Goal: Navigation & Orientation: Find specific page/section

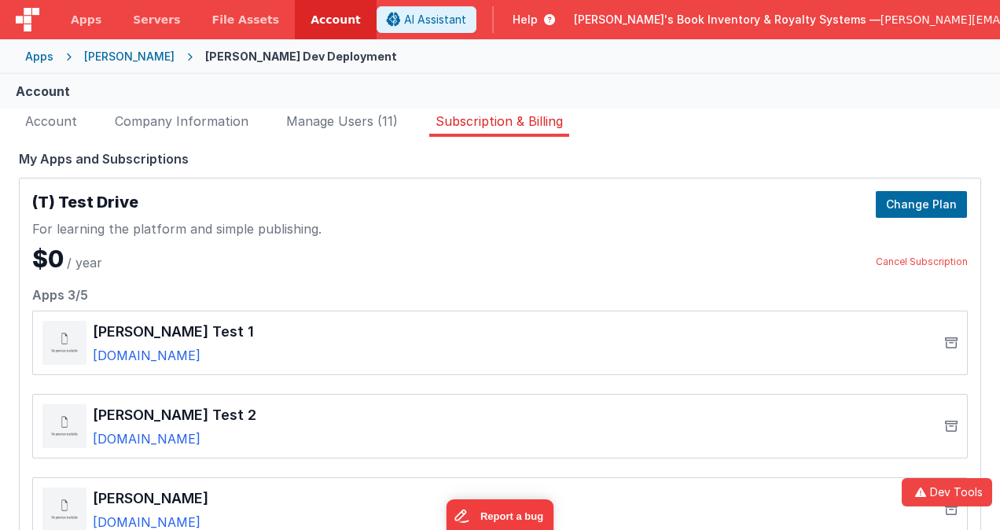
scroll to position [127, 0]
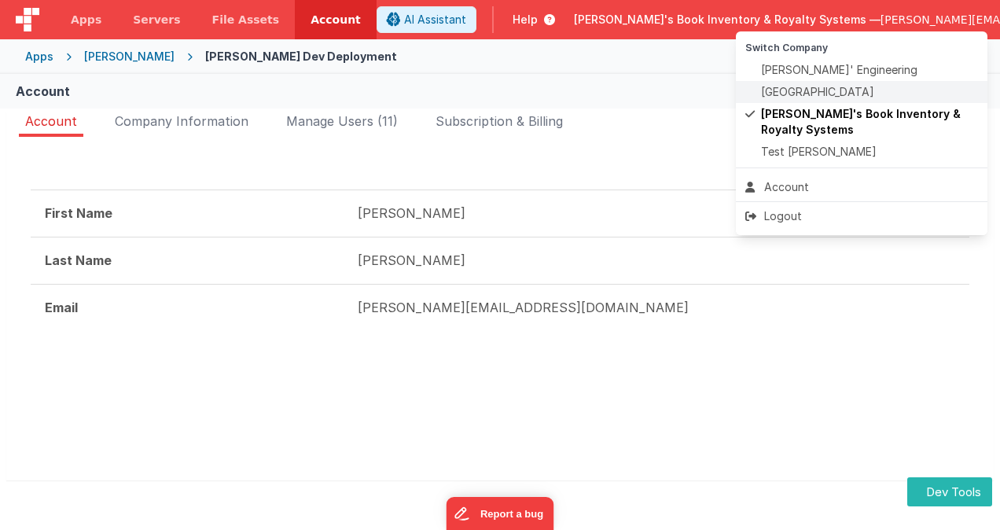
click at [840, 91] on span "[GEOGRAPHIC_DATA]" at bounding box center [817, 92] width 113 height 16
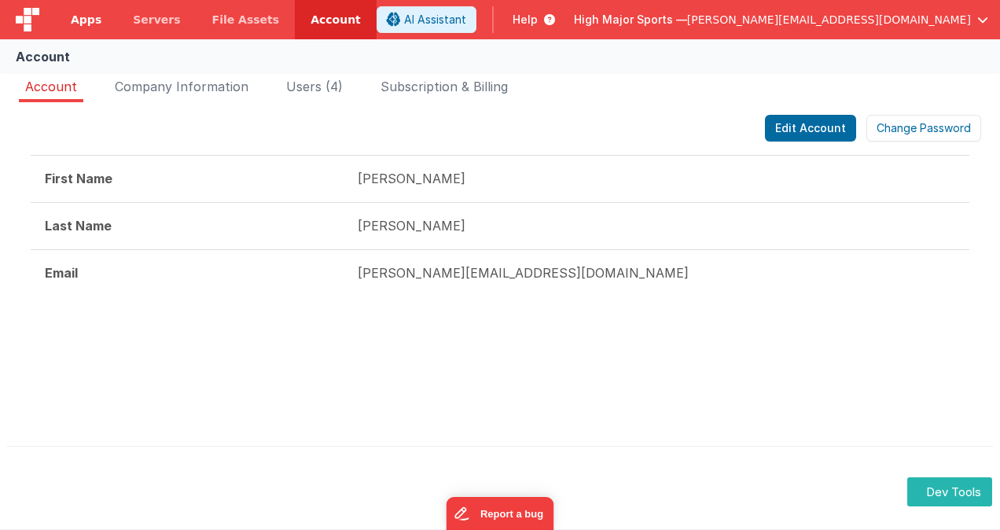
click at [97, 16] on span "Apps" at bounding box center [86, 20] width 31 height 16
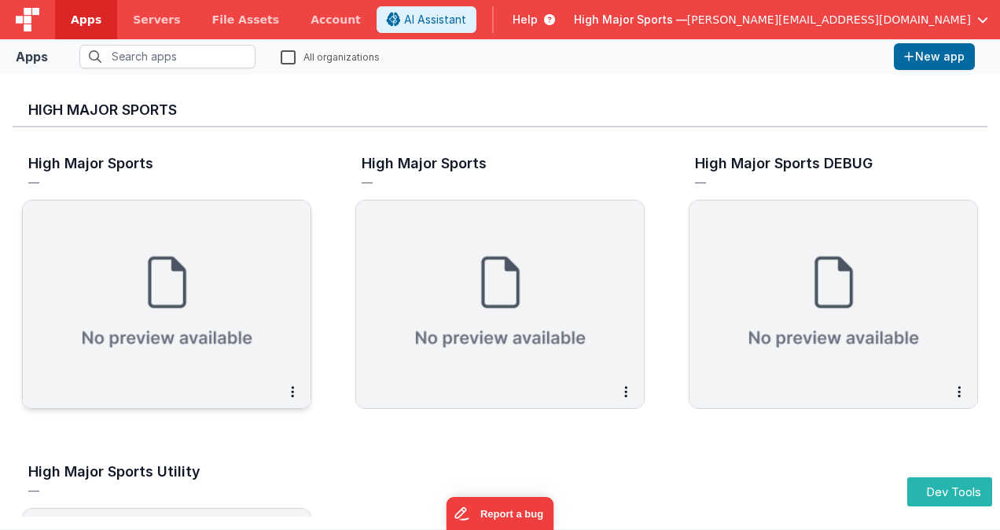
click at [202, 237] on img at bounding box center [167, 289] width 288 height 176
